Goal: Check status: Check status

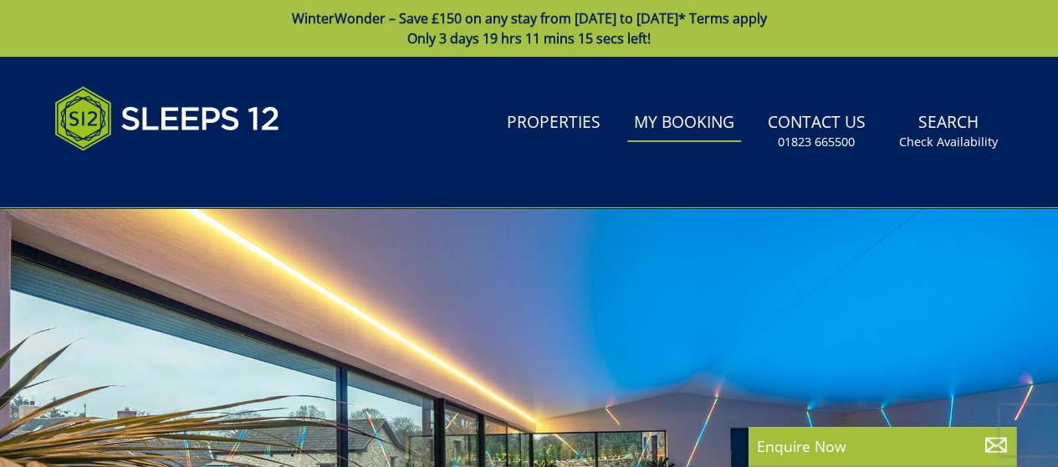
click at [684, 120] on link "My Booking" at bounding box center [684, 124] width 114 height 38
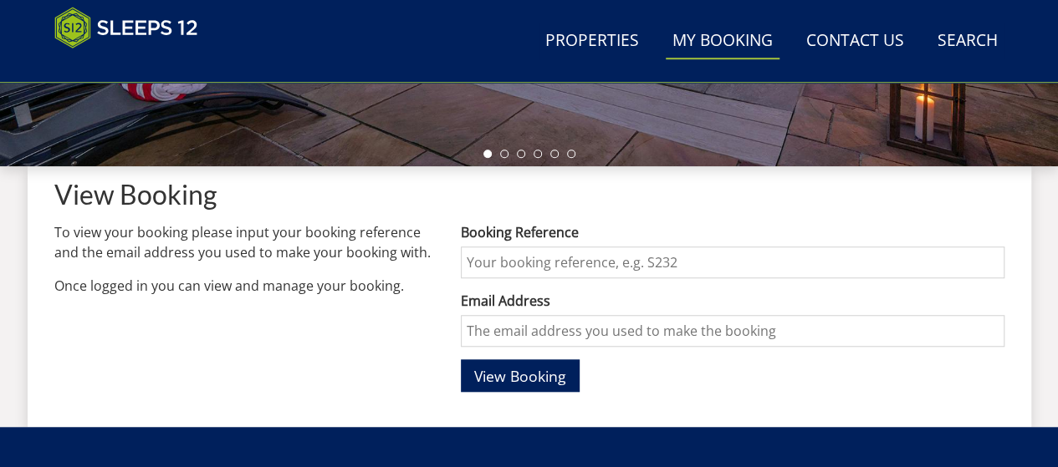
scroll to position [585, 0]
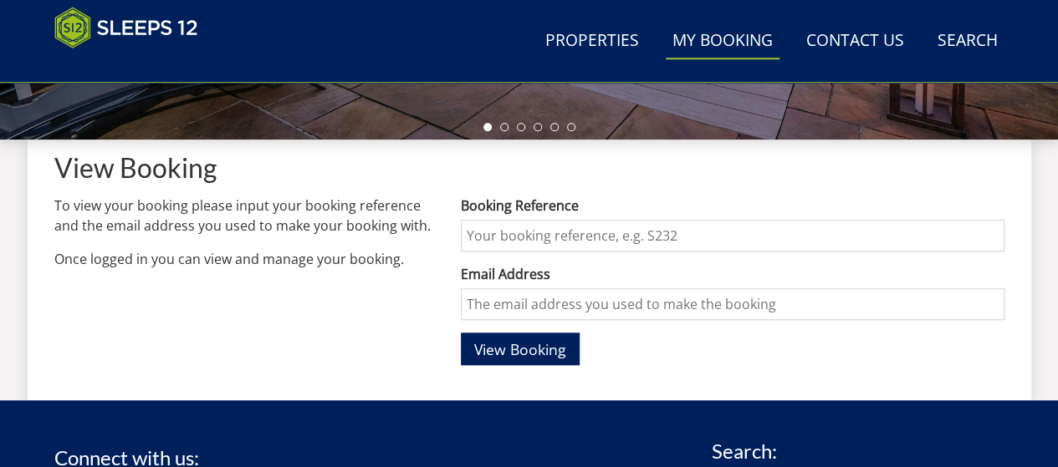
click at [478, 227] on input "Booking Reference" at bounding box center [732, 236] width 543 height 32
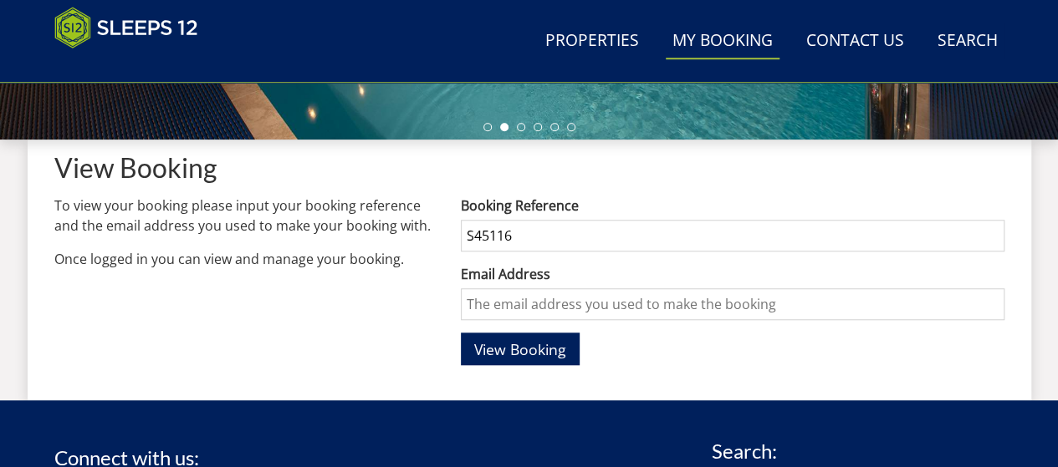
type input "S45116"
click at [484, 308] on input "Email Address" at bounding box center [732, 304] width 543 height 32
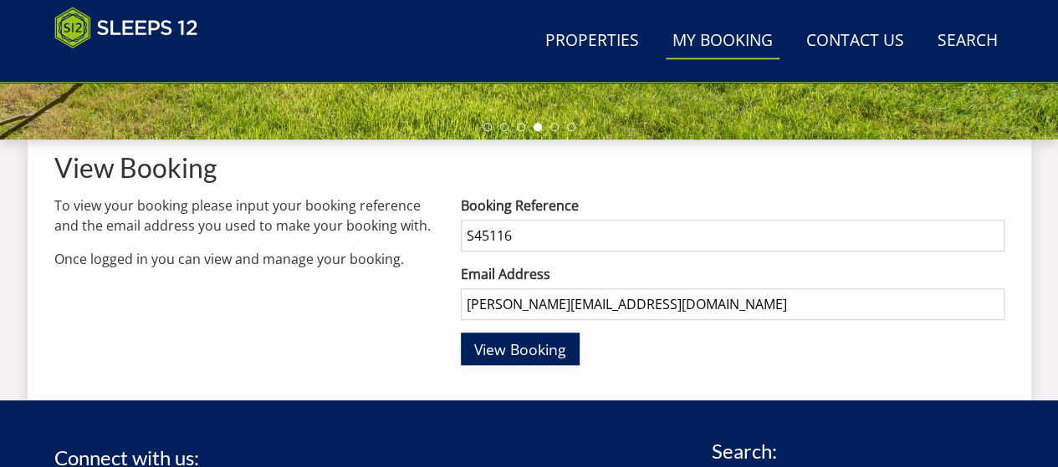
type input "[PERSON_NAME][EMAIL_ADDRESS][DOMAIN_NAME]"
click at [537, 349] on span "View Booking" at bounding box center [520, 349] width 92 height 20
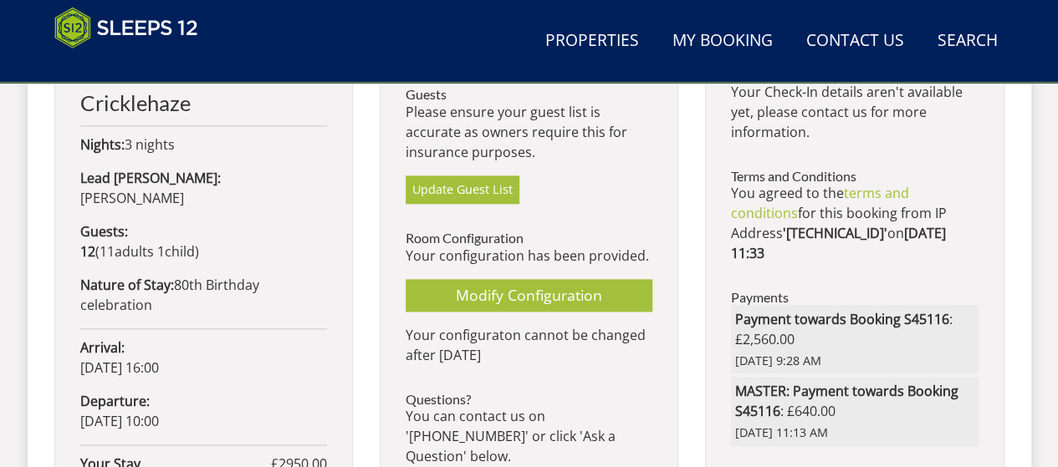
scroll to position [920, 0]
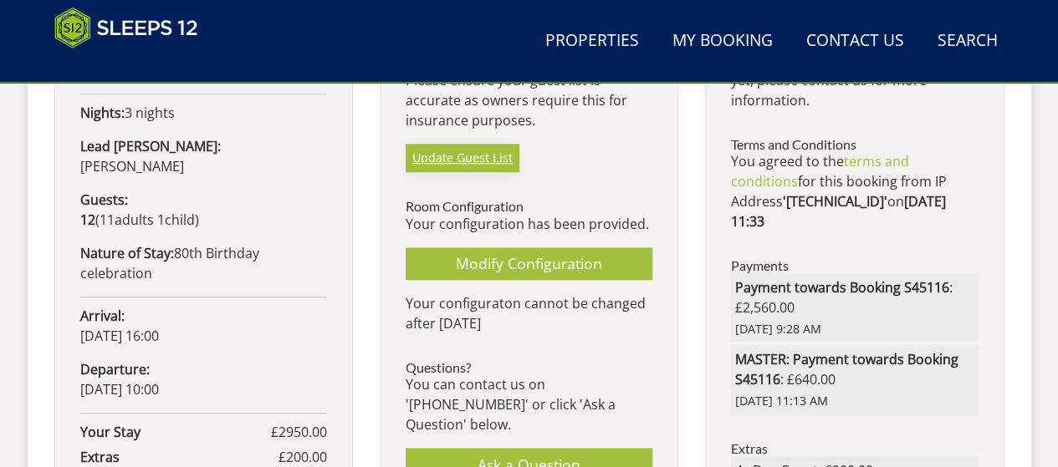
click at [460, 160] on link "Update Guest List" at bounding box center [463, 158] width 114 height 28
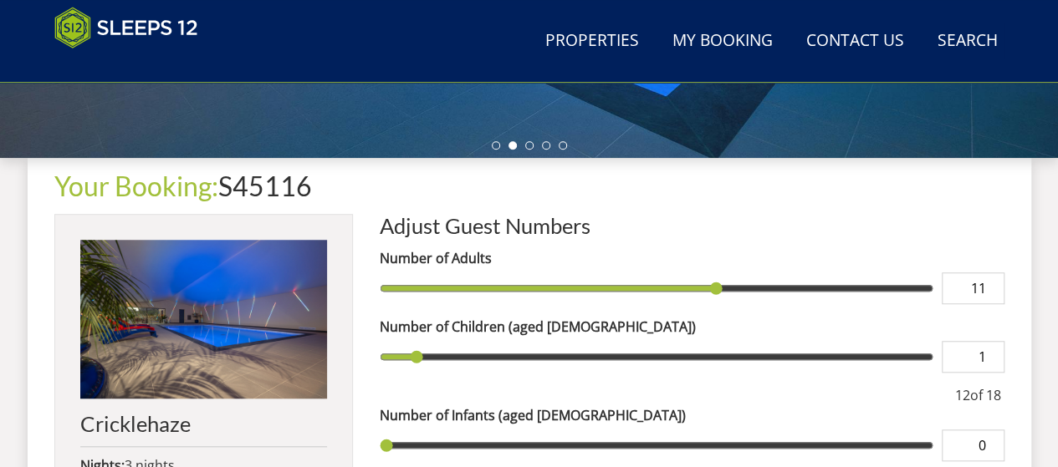
scroll to position [557, 0]
